Goal: Task Accomplishment & Management: Use online tool/utility

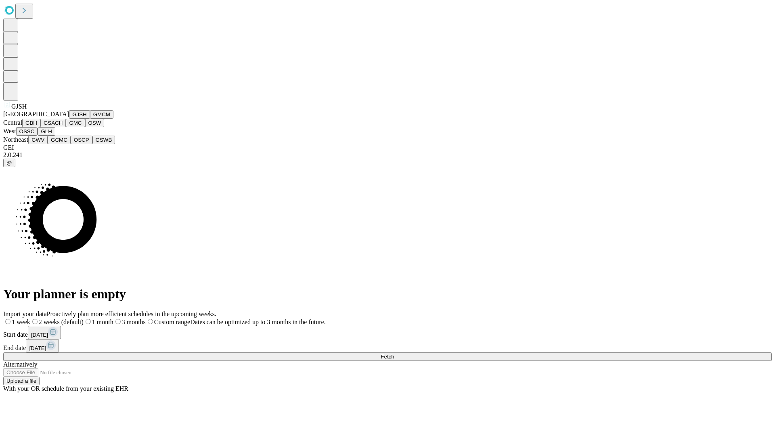
click at [69, 119] on button "GJSH" at bounding box center [79, 114] width 21 height 8
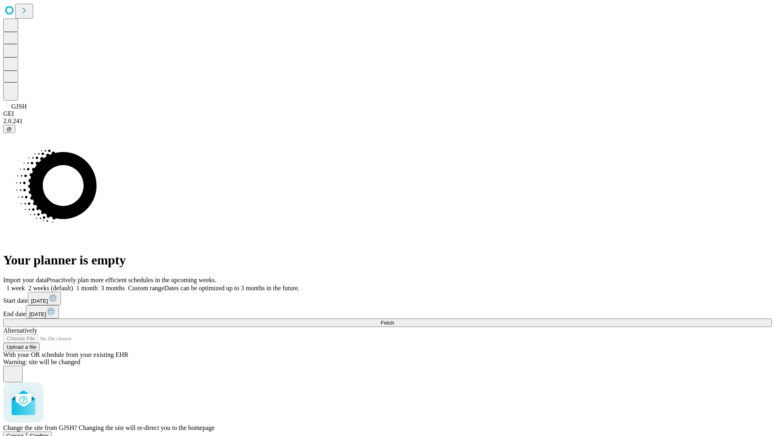
click at [49, 433] on span "Confirm" at bounding box center [39, 436] width 19 height 6
click at [25, 285] on label "1 week" at bounding box center [14, 288] width 22 height 7
click at [394, 320] on span "Fetch" at bounding box center [387, 323] width 13 height 6
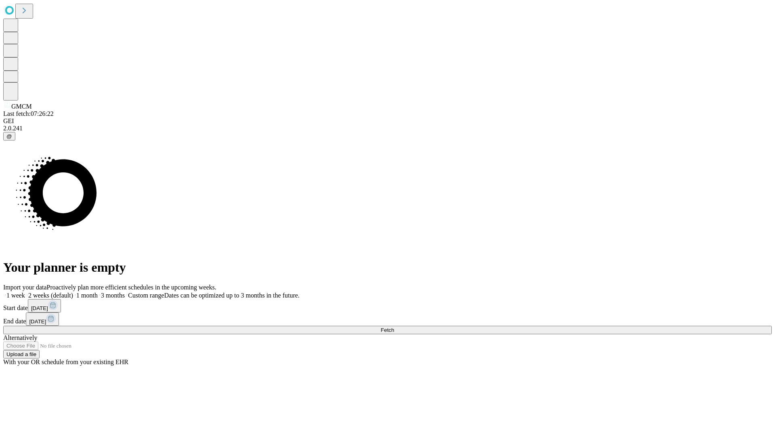
click at [25, 292] on label "1 week" at bounding box center [14, 295] width 22 height 7
click at [394, 327] on span "Fetch" at bounding box center [387, 330] width 13 height 6
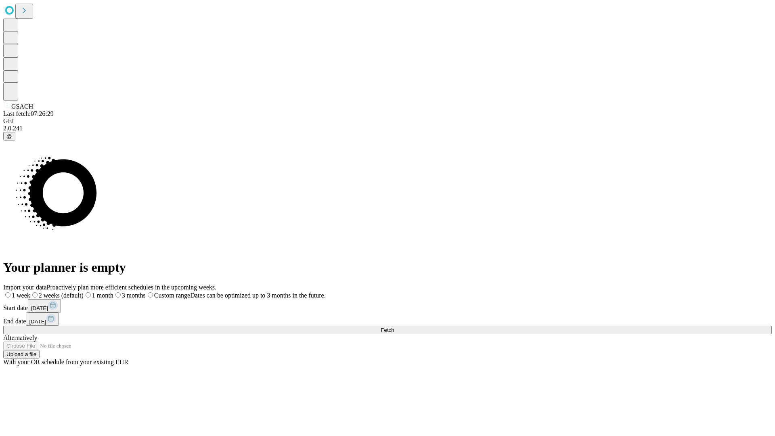
click at [30, 292] on label "1 week" at bounding box center [16, 295] width 27 height 7
click at [394, 327] on span "Fetch" at bounding box center [387, 330] width 13 height 6
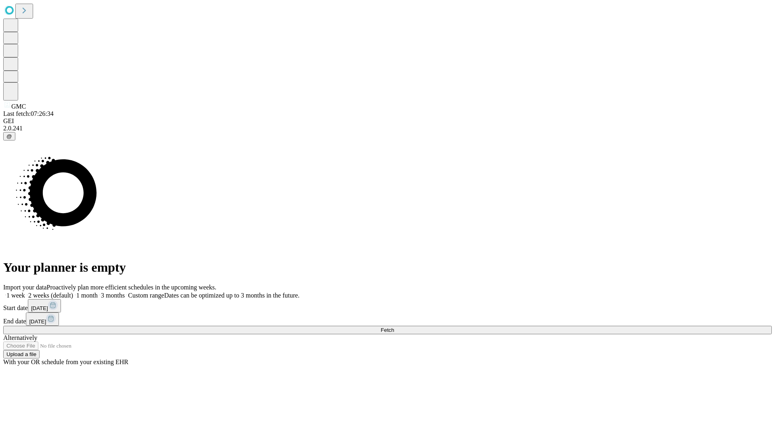
click at [25, 292] on label "1 week" at bounding box center [14, 295] width 22 height 7
click at [394, 327] on span "Fetch" at bounding box center [387, 330] width 13 height 6
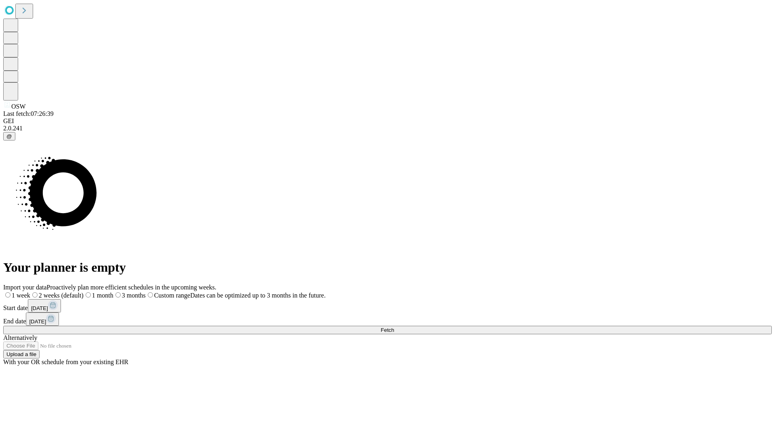
click at [30, 292] on label "1 week" at bounding box center [16, 295] width 27 height 7
click at [394, 327] on span "Fetch" at bounding box center [387, 330] width 13 height 6
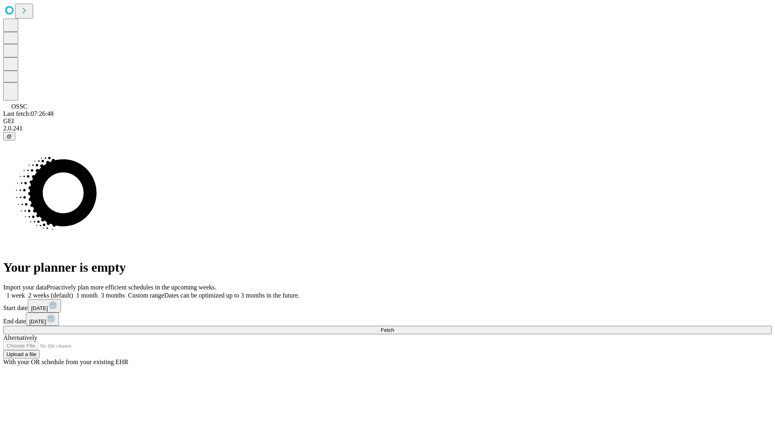
click at [25, 292] on label "1 week" at bounding box center [14, 295] width 22 height 7
click at [394, 327] on span "Fetch" at bounding box center [387, 330] width 13 height 6
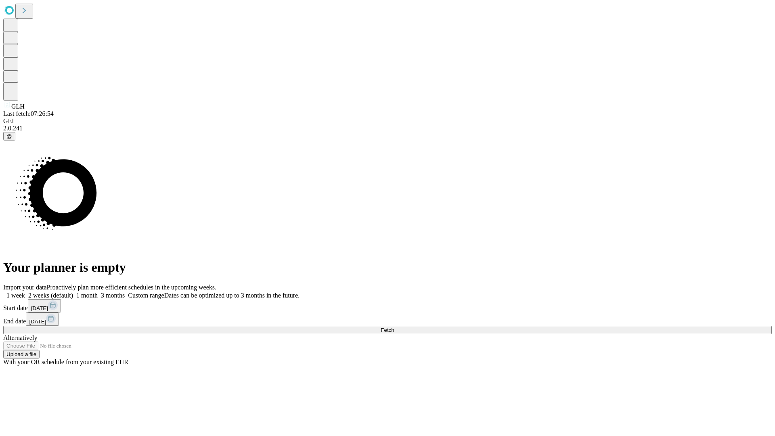
click at [394, 327] on span "Fetch" at bounding box center [387, 330] width 13 height 6
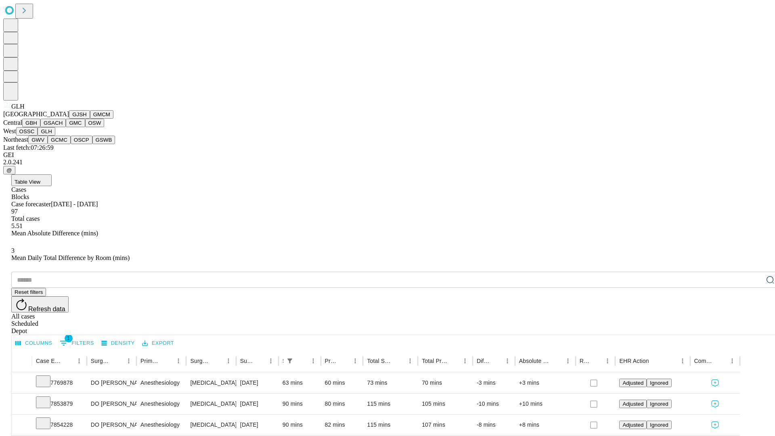
click at [48, 144] on button "GWV" at bounding box center [37, 140] width 19 height 8
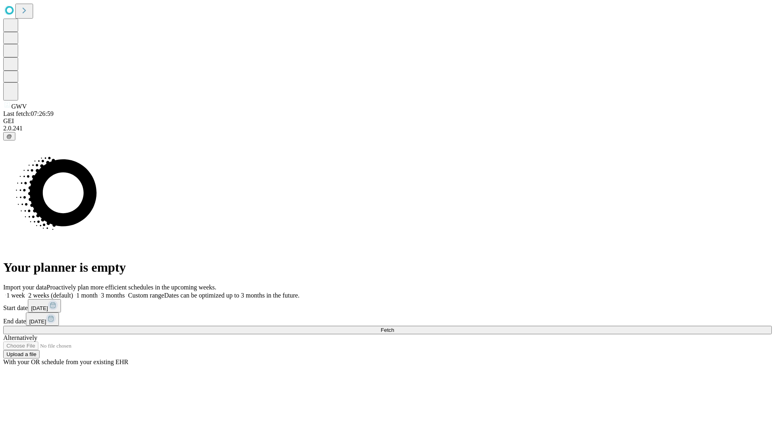
click at [25, 292] on label "1 week" at bounding box center [14, 295] width 22 height 7
click at [394, 327] on span "Fetch" at bounding box center [387, 330] width 13 height 6
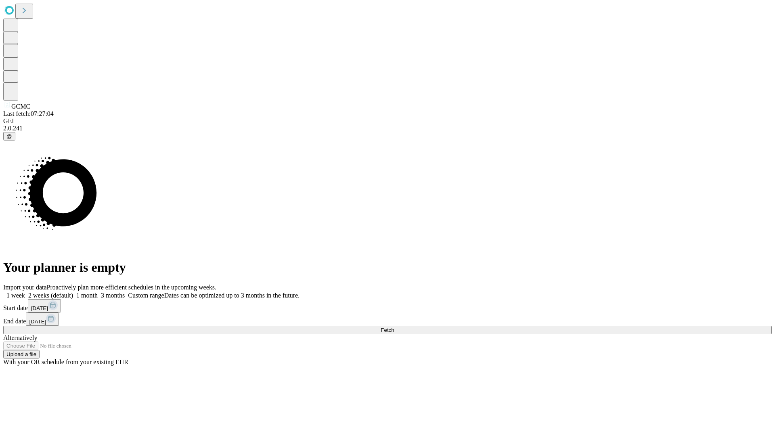
click at [25, 292] on label "1 week" at bounding box center [14, 295] width 22 height 7
click at [394, 327] on span "Fetch" at bounding box center [387, 330] width 13 height 6
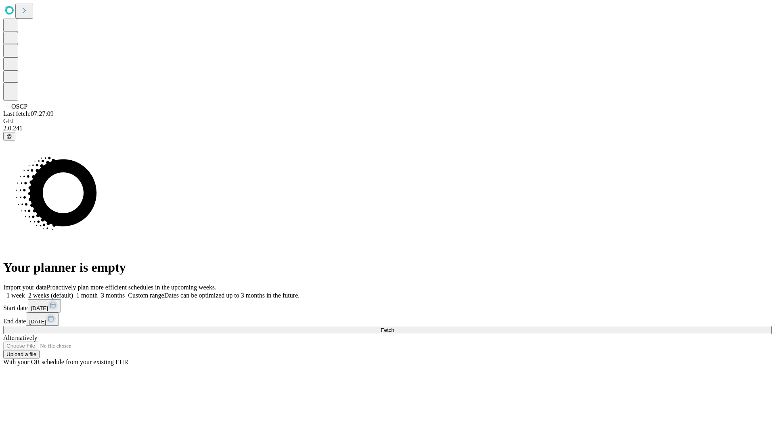
click at [394, 327] on span "Fetch" at bounding box center [387, 330] width 13 height 6
